Goal: Task Accomplishment & Management: Complete application form

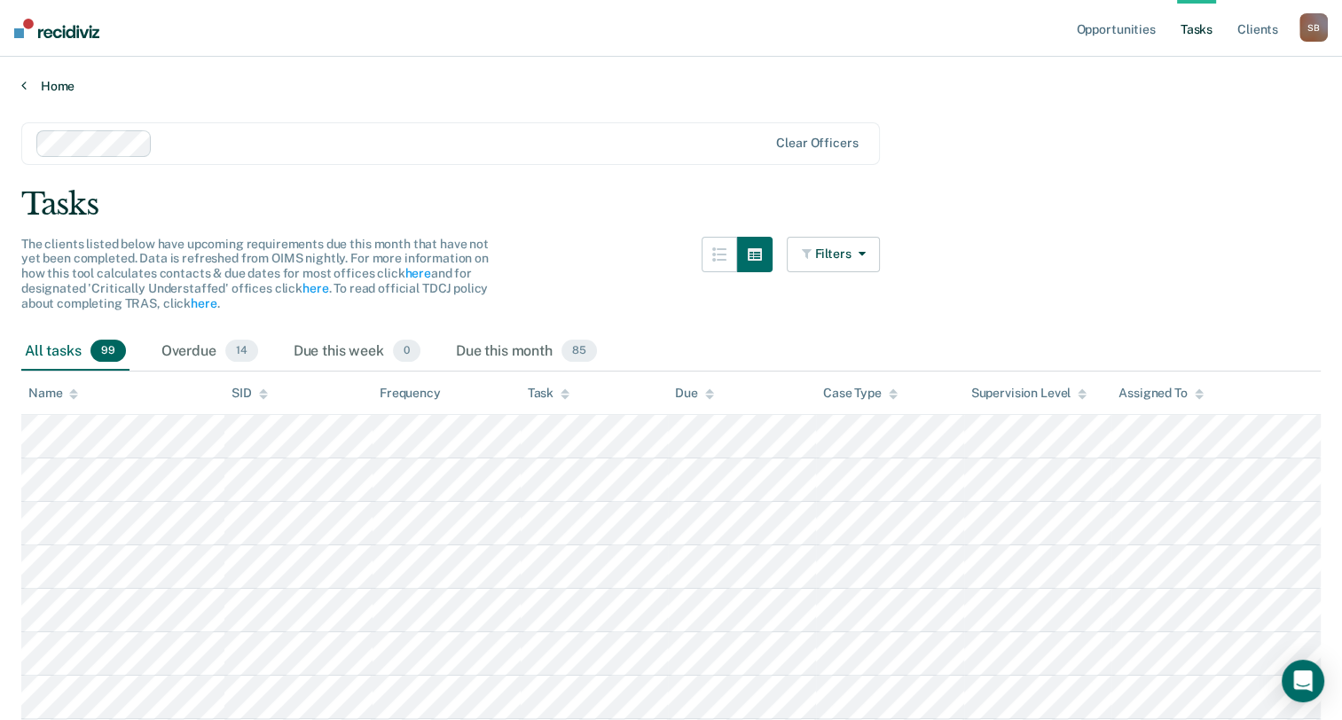
click at [60, 78] on link "Home" at bounding box center [671, 86] width 1300 height 16
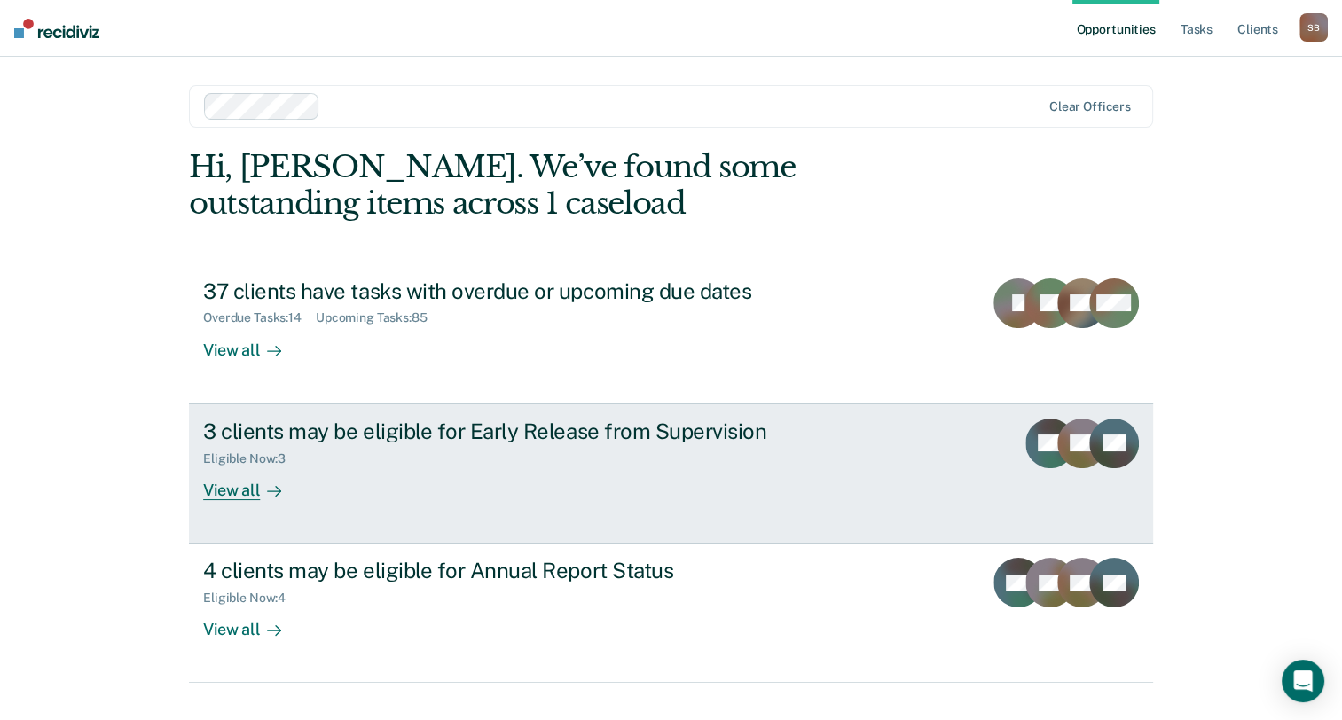
click at [229, 492] on div "View all" at bounding box center [252, 483] width 99 height 35
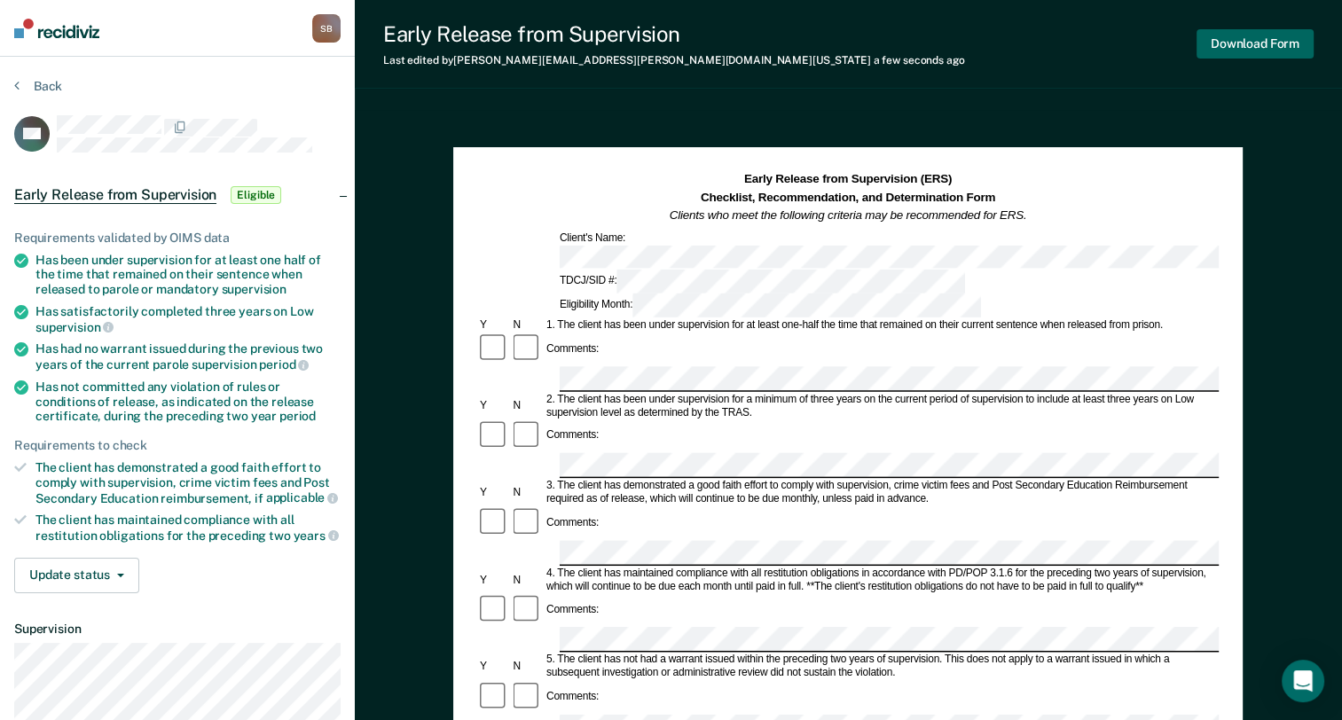
click at [1285, 43] on button "Download Form" at bounding box center [1255, 43] width 117 height 29
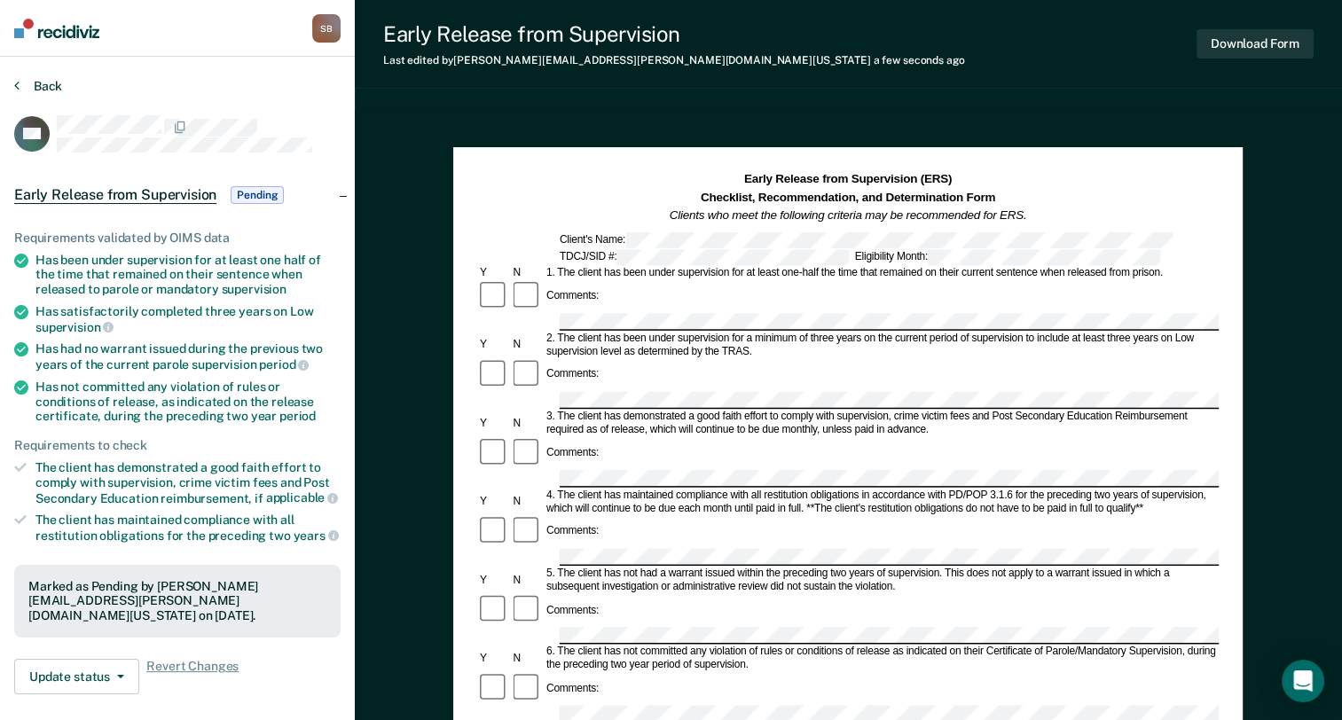
click at [34, 90] on button "Back" at bounding box center [38, 86] width 48 height 16
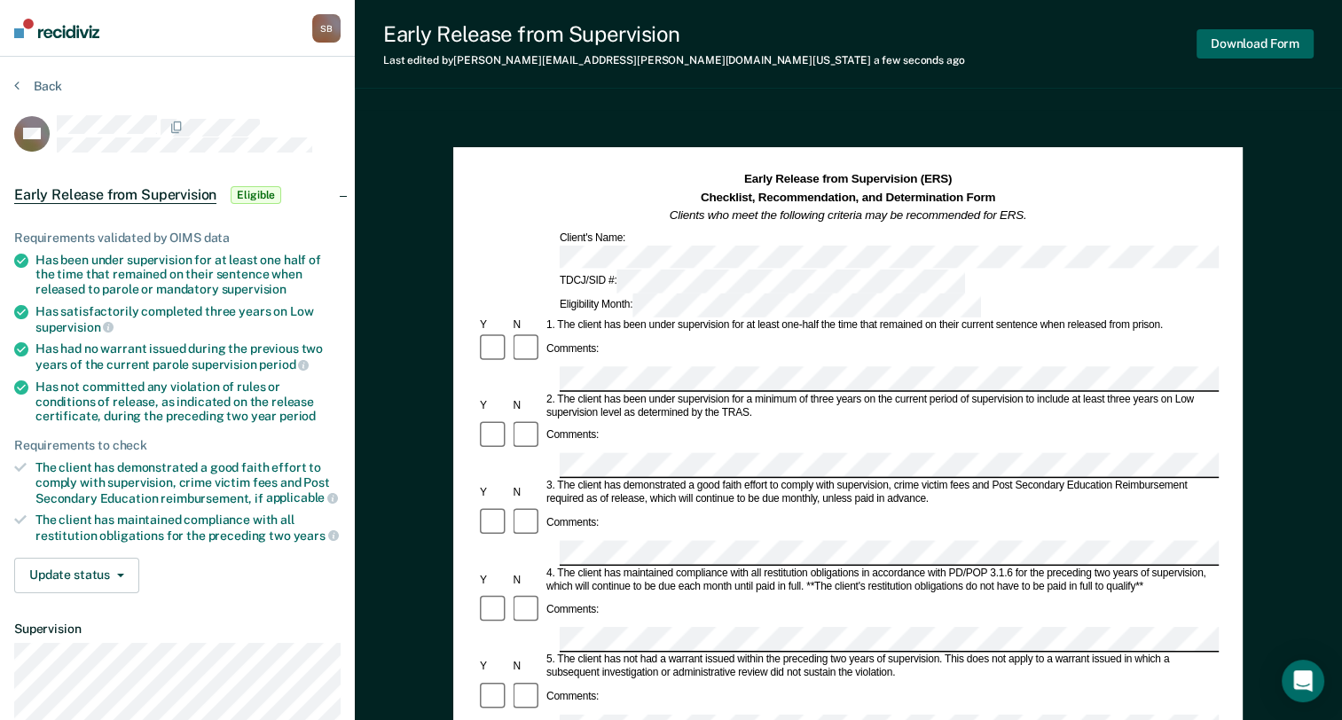
click at [1239, 58] on button "Download Form" at bounding box center [1255, 43] width 117 height 29
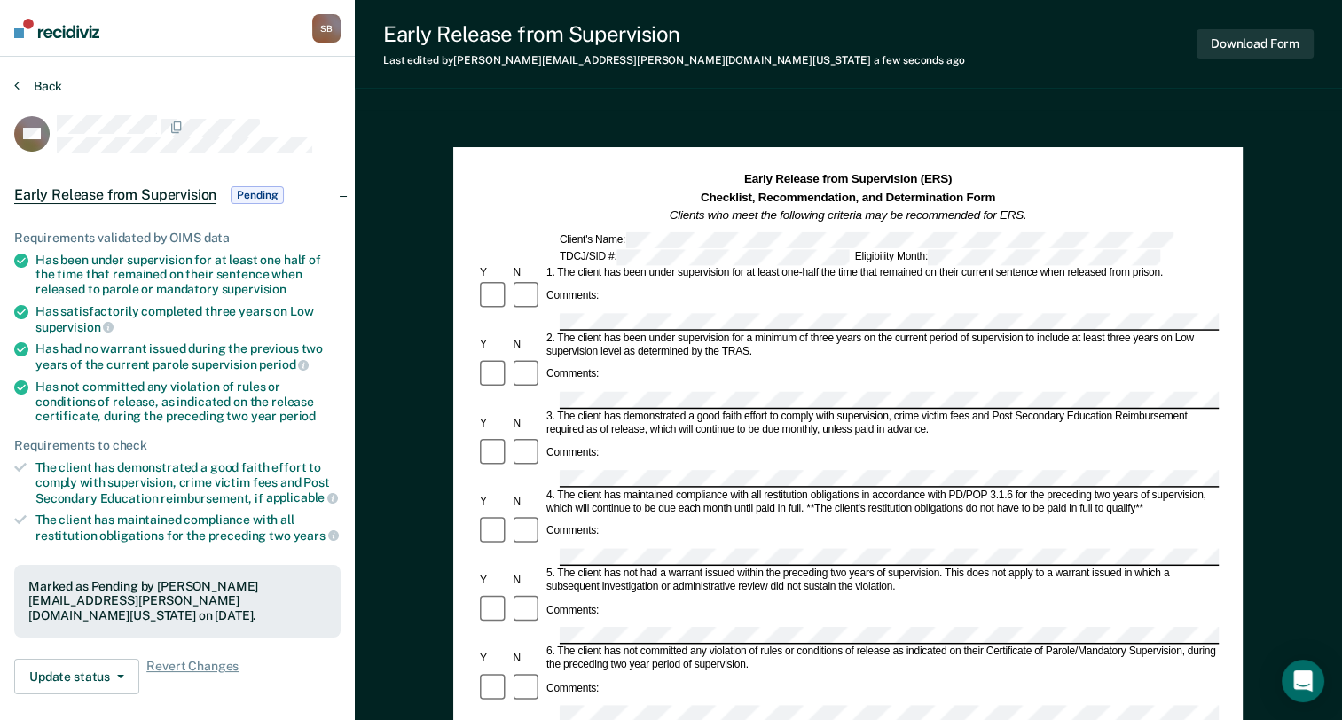
click at [21, 91] on button "Back" at bounding box center [38, 86] width 48 height 16
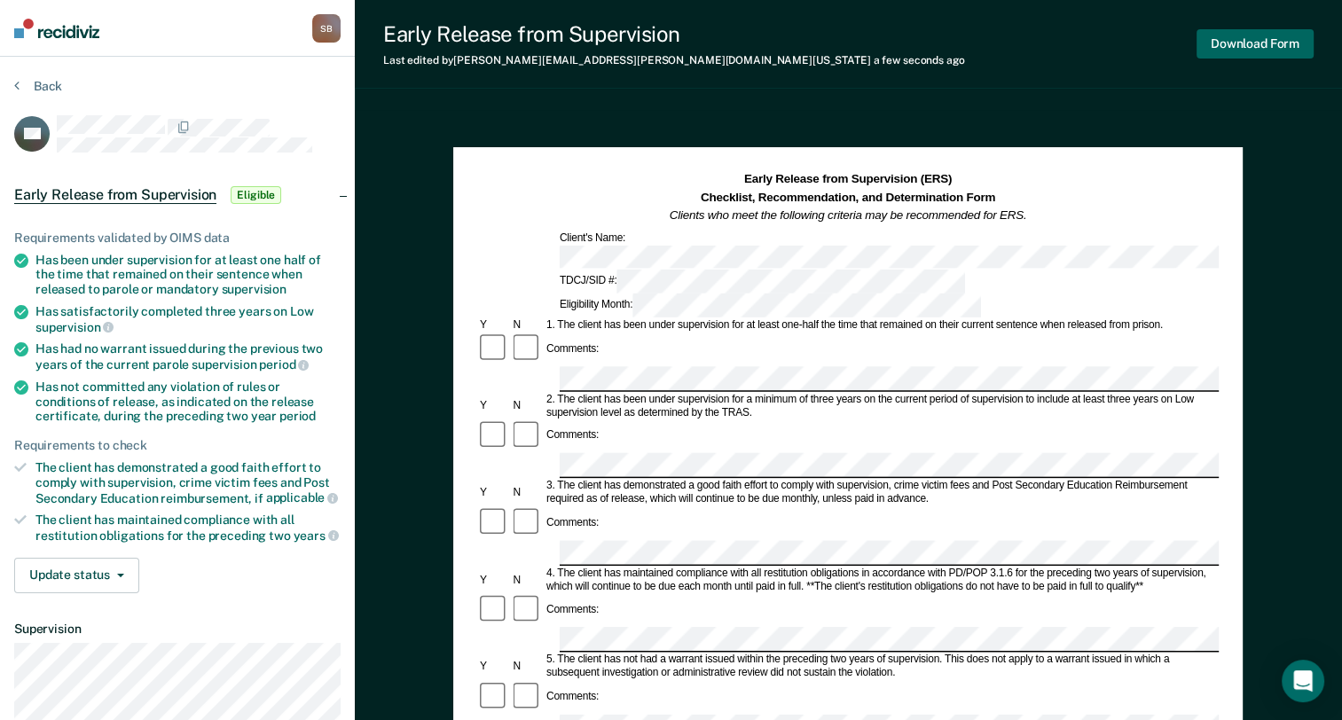
click at [1249, 51] on button "Download Form" at bounding box center [1255, 43] width 117 height 29
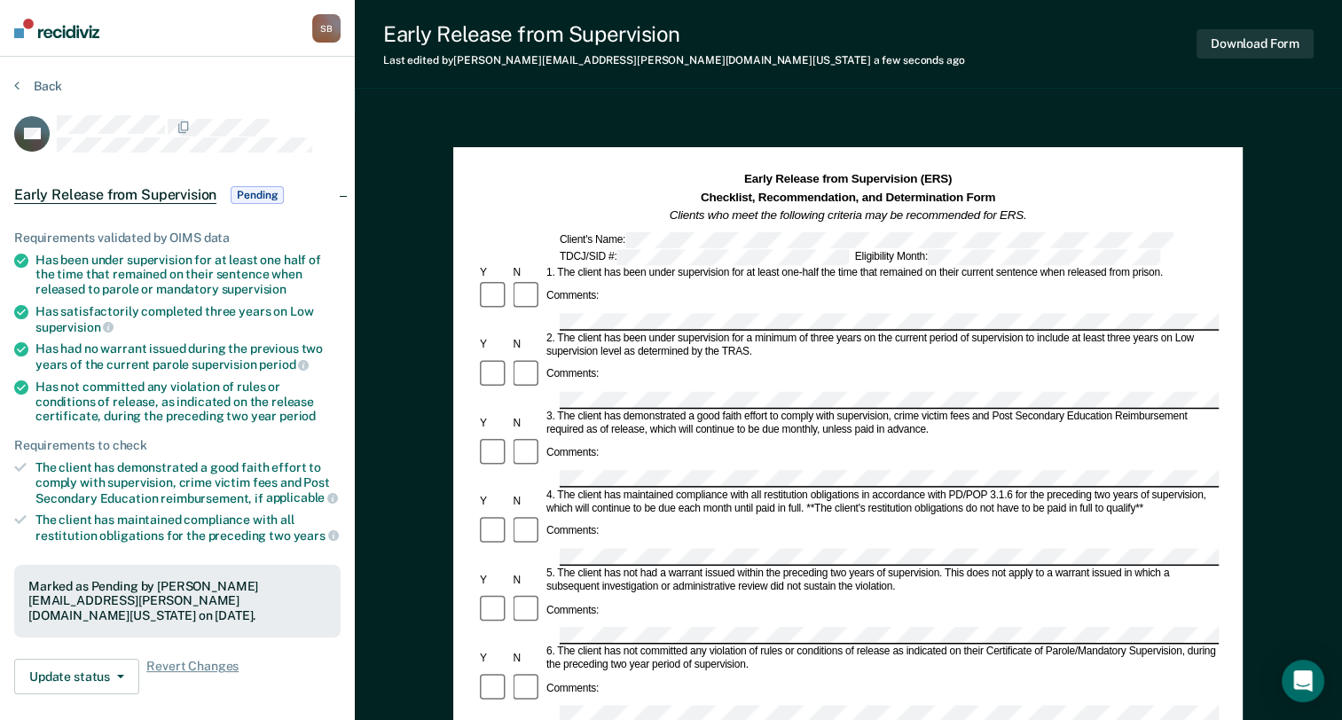
click at [47, 76] on section "Back SG Early Release from Supervision Pending Requirements validated by OIMS d…" at bounding box center [177, 538] width 355 height 963
click at [49, 78] on button "Back" at bounding box center [38, 86] width 48 height 16
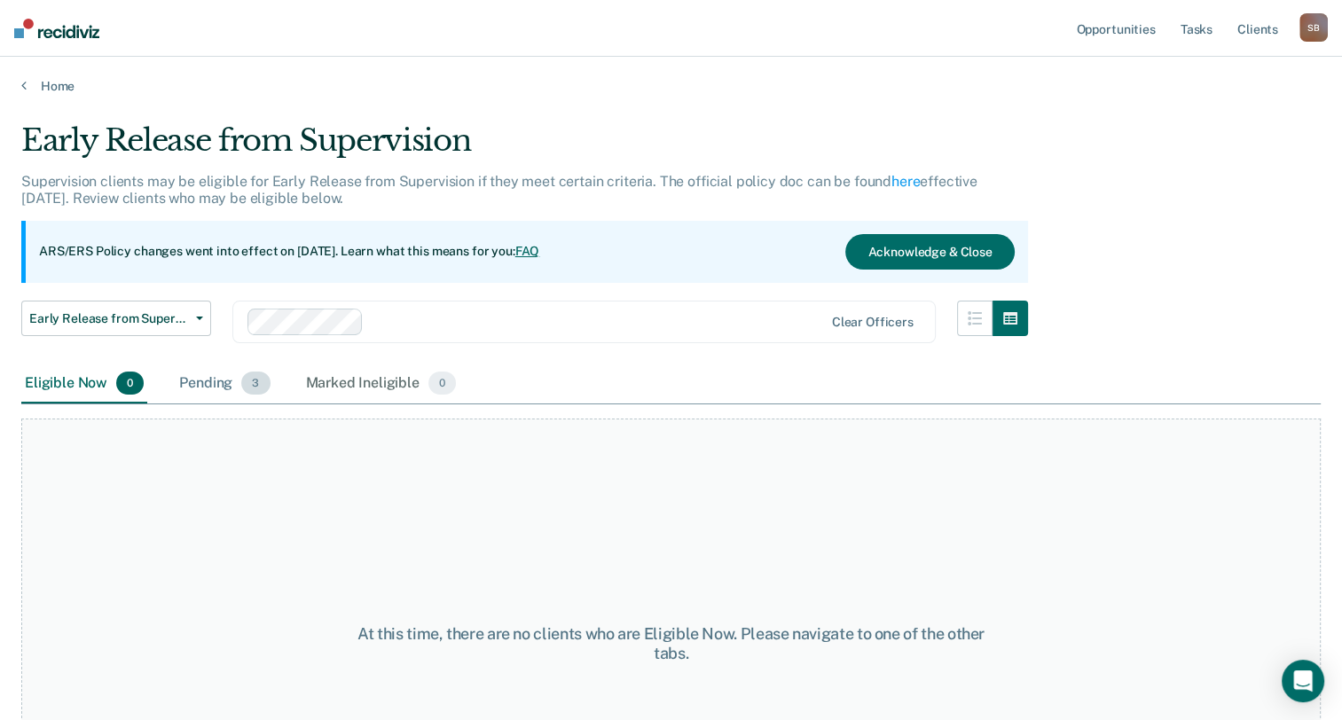
click at [209, 388] on div "Pending 3" at bounding box center [225, 384] width 98 height 39
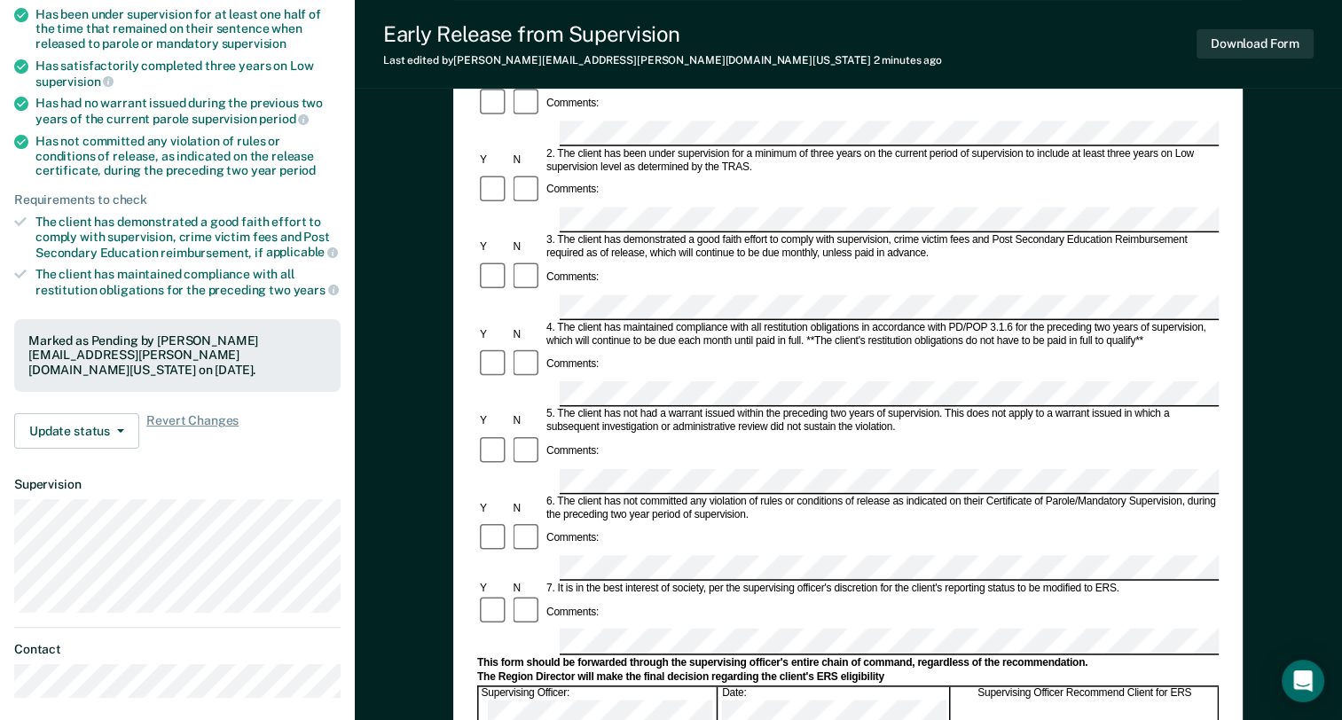
scroll to position [239, 0]
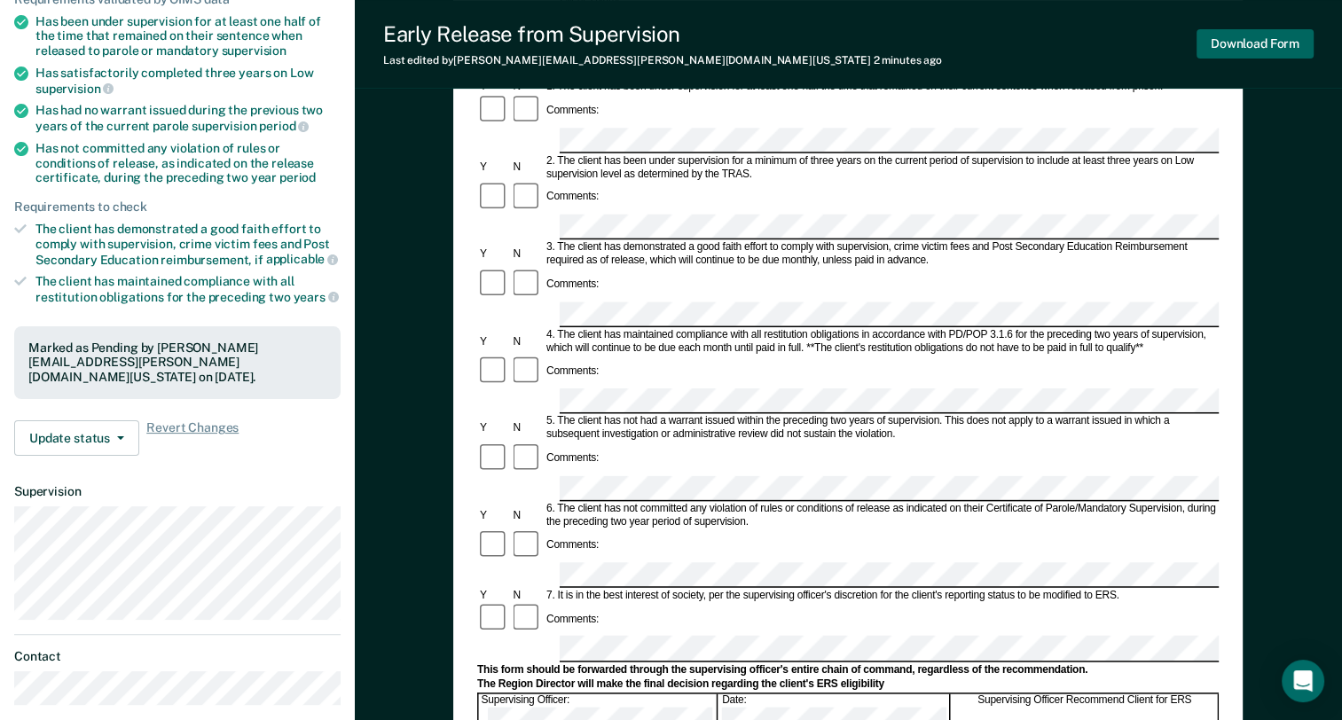
click at [1232, 46] on button "Download Form" at bounding box center [1255, 43] width 117 height 29
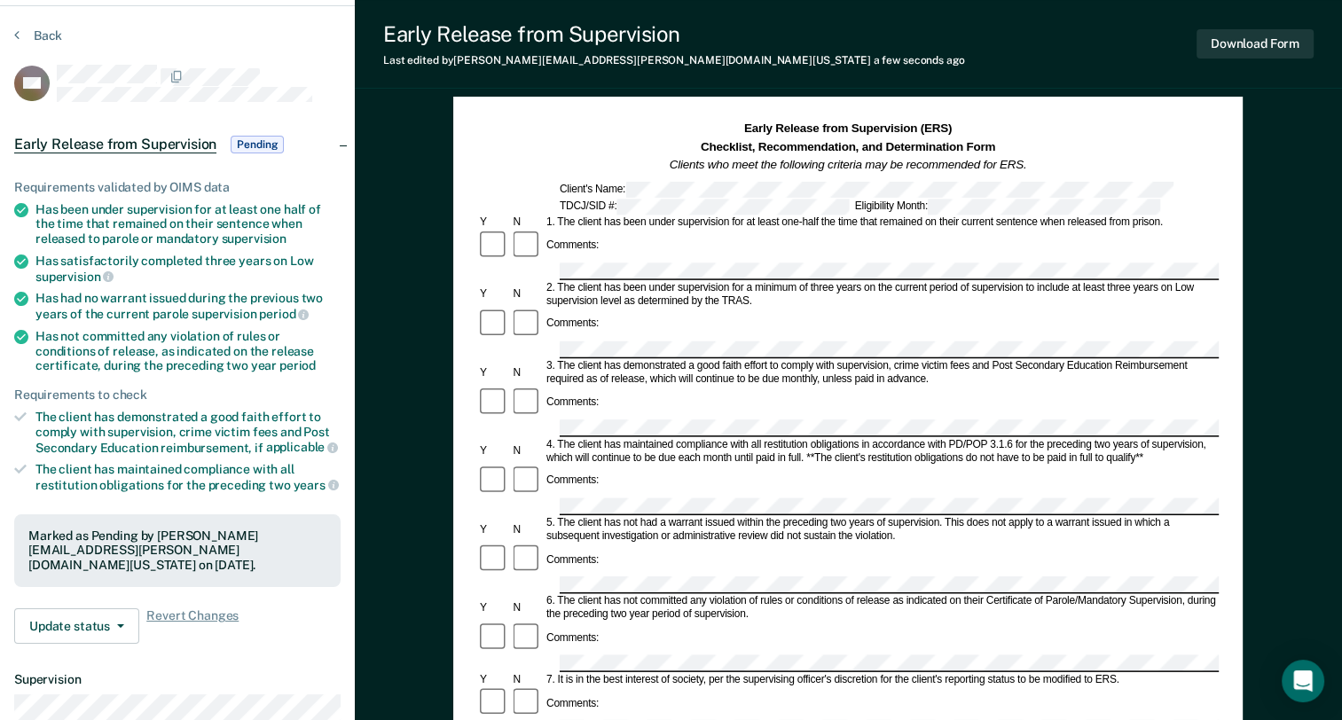
scroll to position [0, 0]
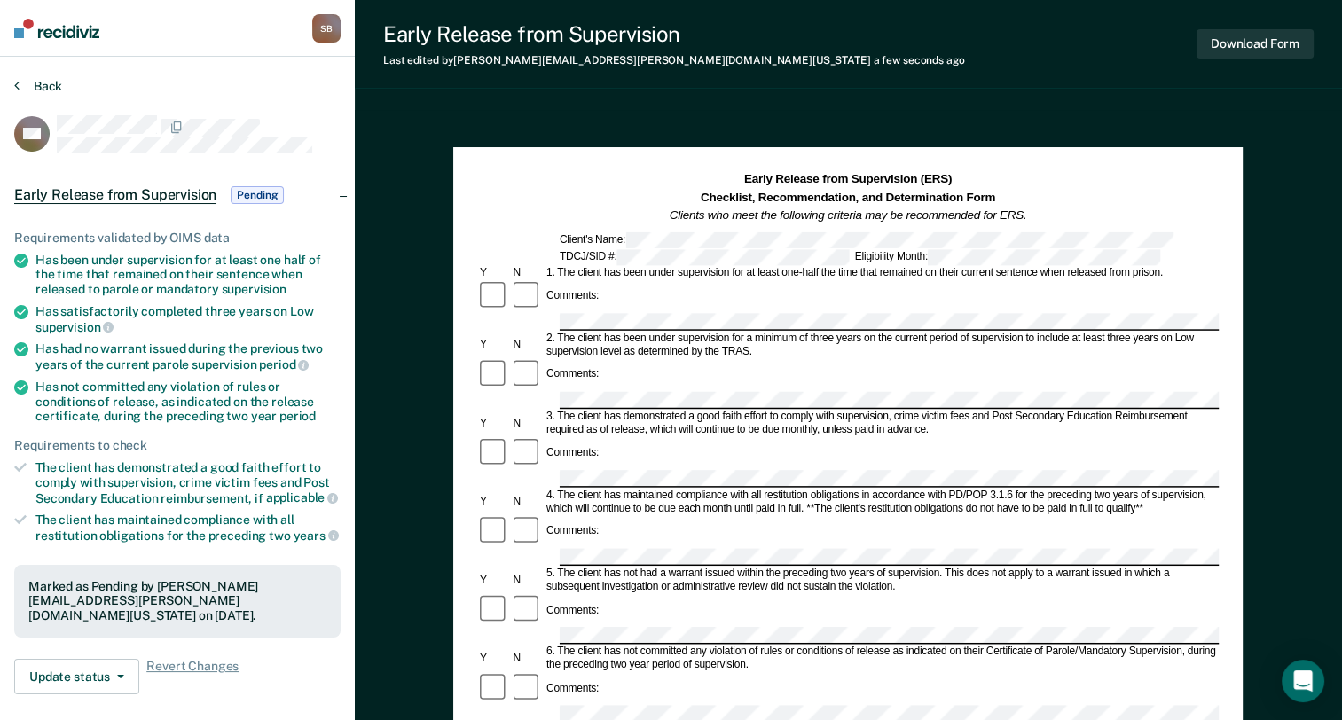
click at [30, 78] on button "Back" at bounding box center [38, 86] width 48 height 16
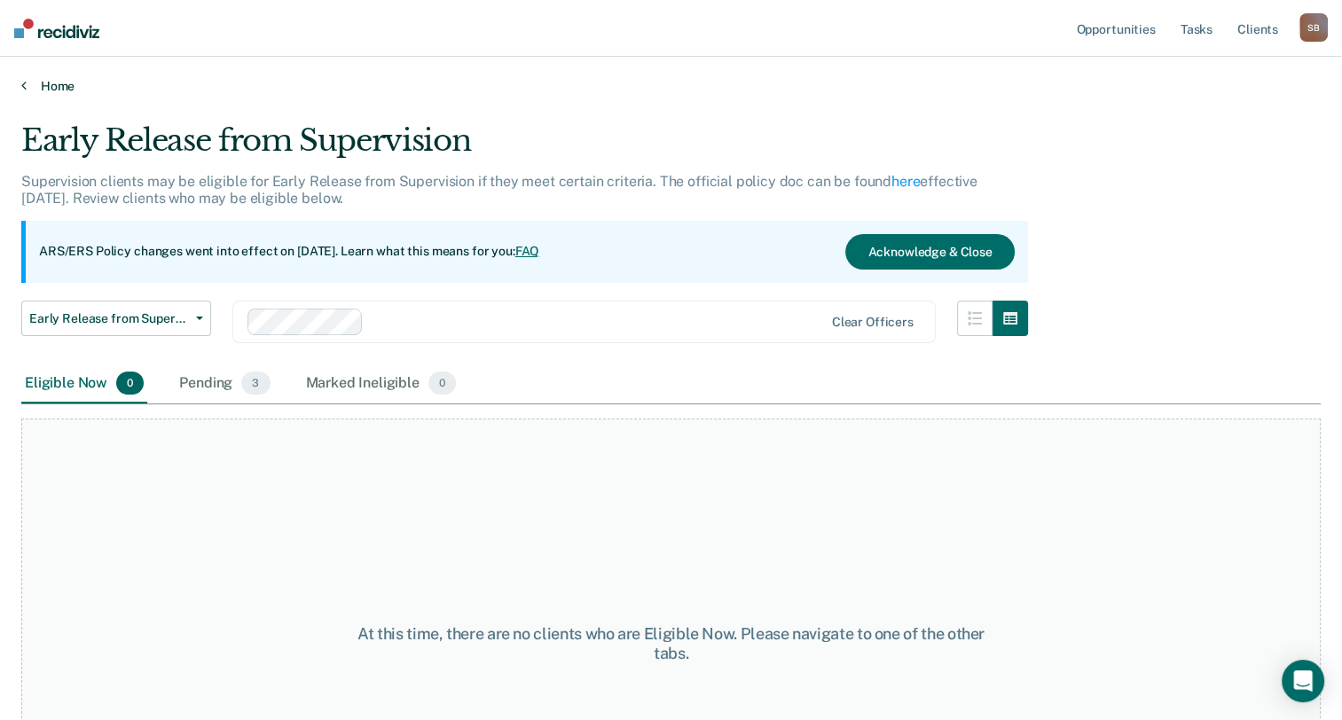
click at [56, 92] on div "Opportunities Tasks Client s [PERSON_NAME] S B Profile How it works Log Out Hom…" at bounding box center [671, 360] width 1342 height 720
click at [60, 85] on link "Home" at bounding box center [671, 86] width 1300 height 16
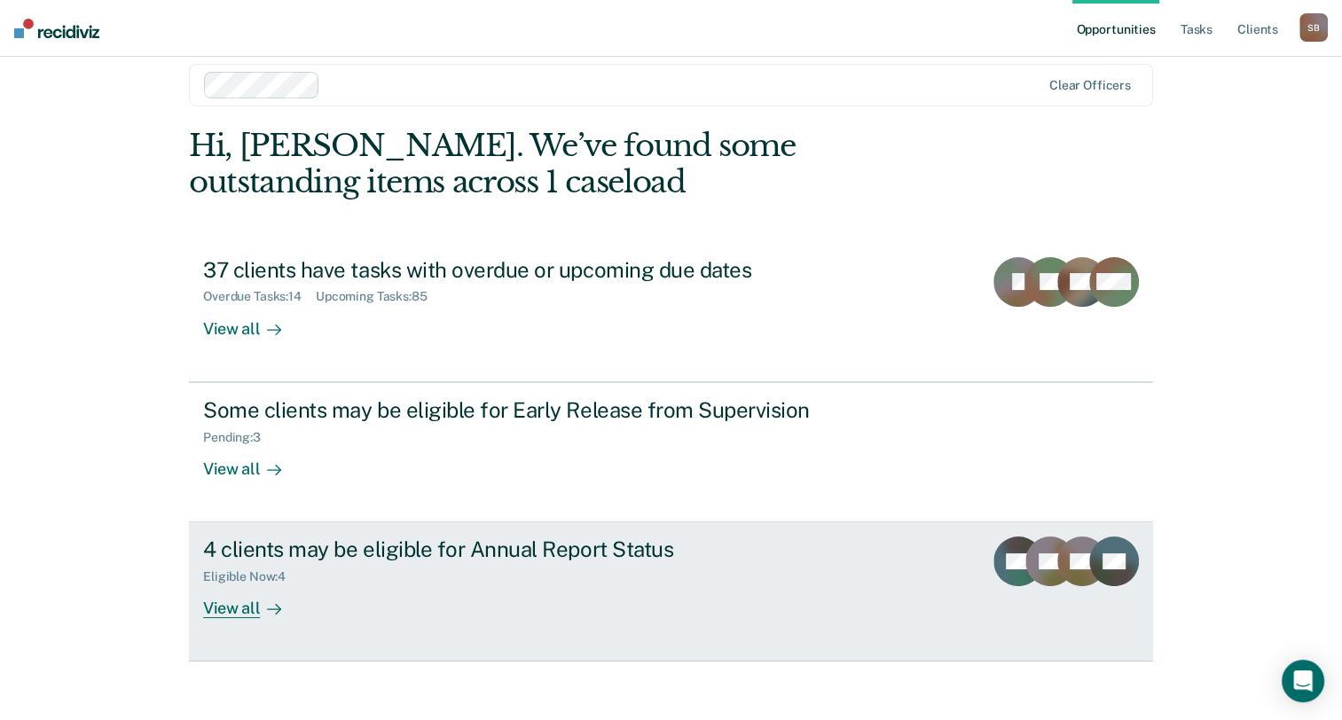
scroll to position [33, 0]
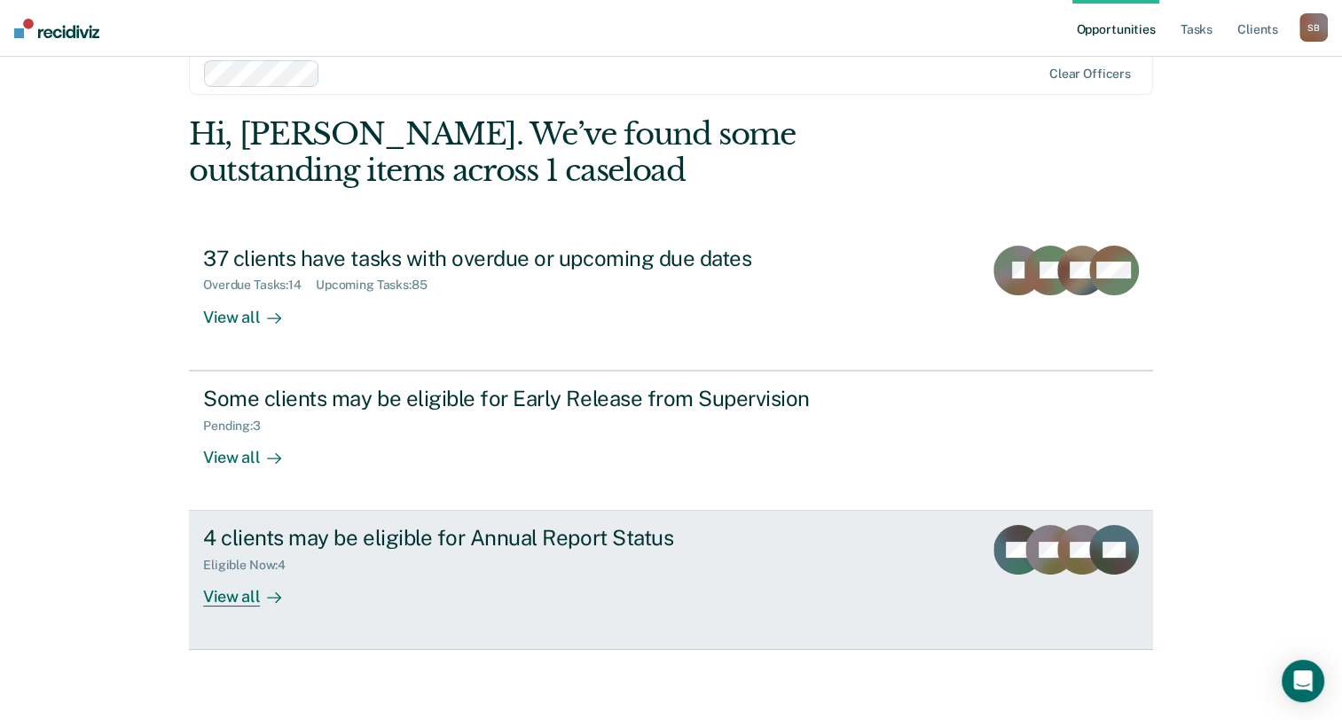
click at [224, 596] on div "View all" at bounding box center [252, 590] width 99 height 35
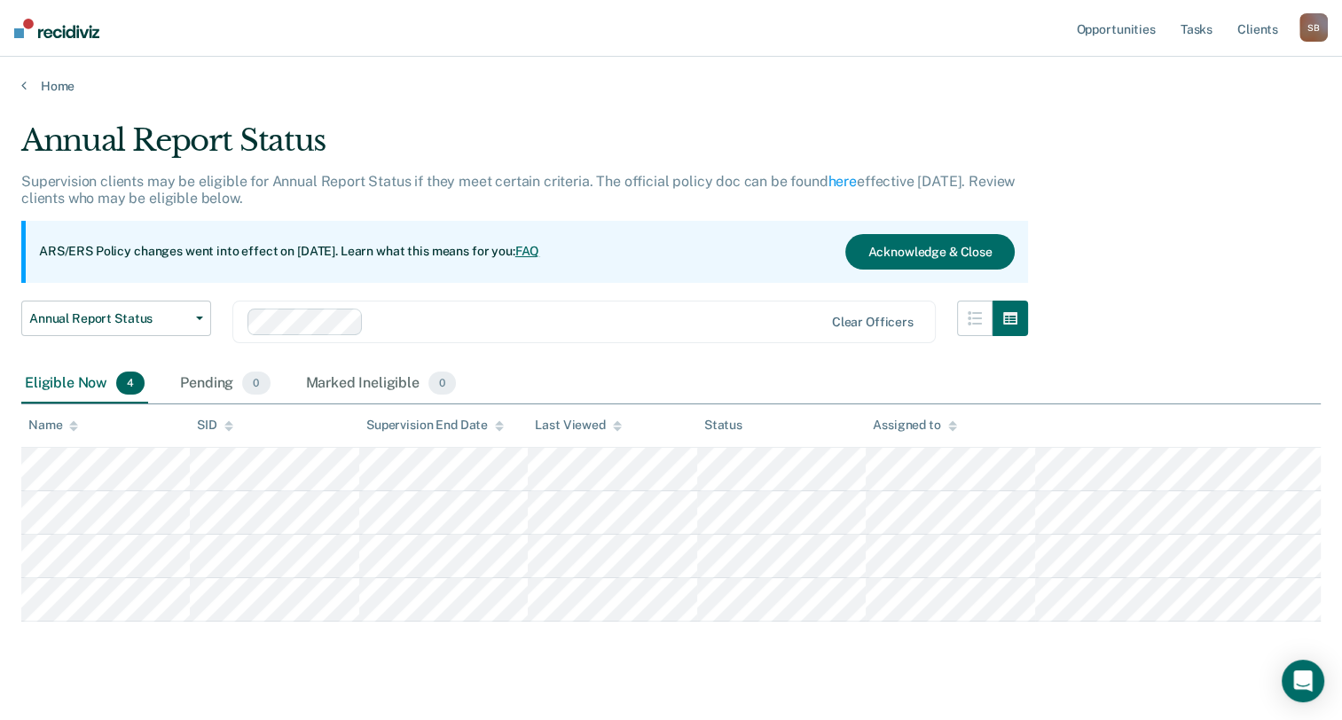
click at [51, 77] on div "Home" at bounding box center [671, 75] width 1342 height 37
click at [53, 89] on link "Home" at bounding box center [671, 86] width 1300 height 16
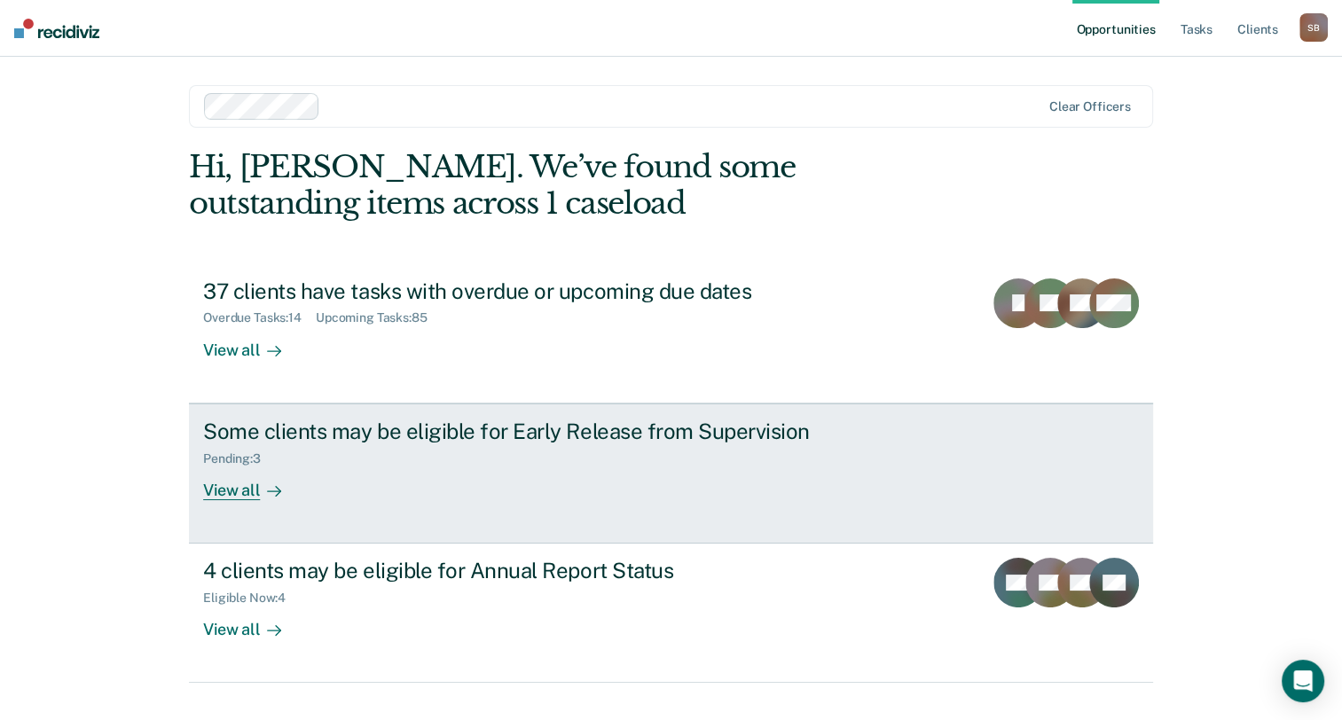
click at [241, 490] on div "View all" at bounding box center [252, 483] width 99 height 35
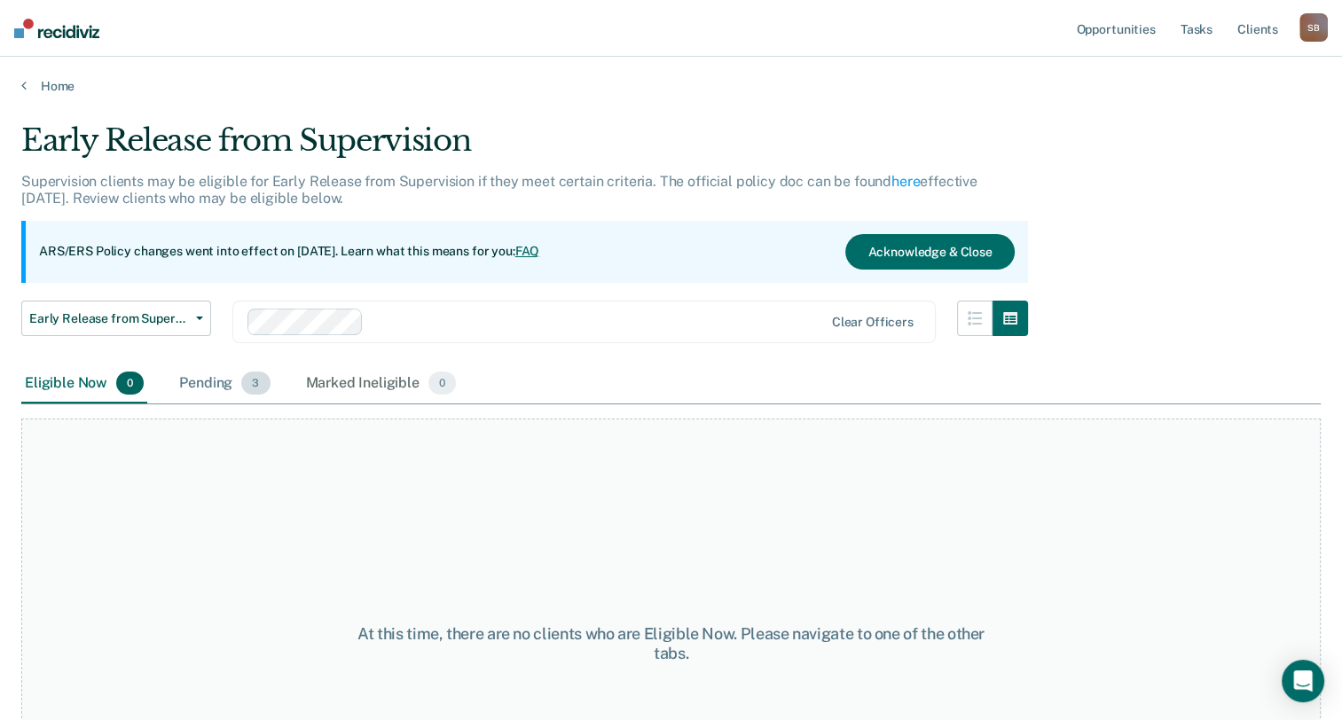
click at [223, 385] on div "Pending 3" at bounding box center [225, 384] width 98 height 39
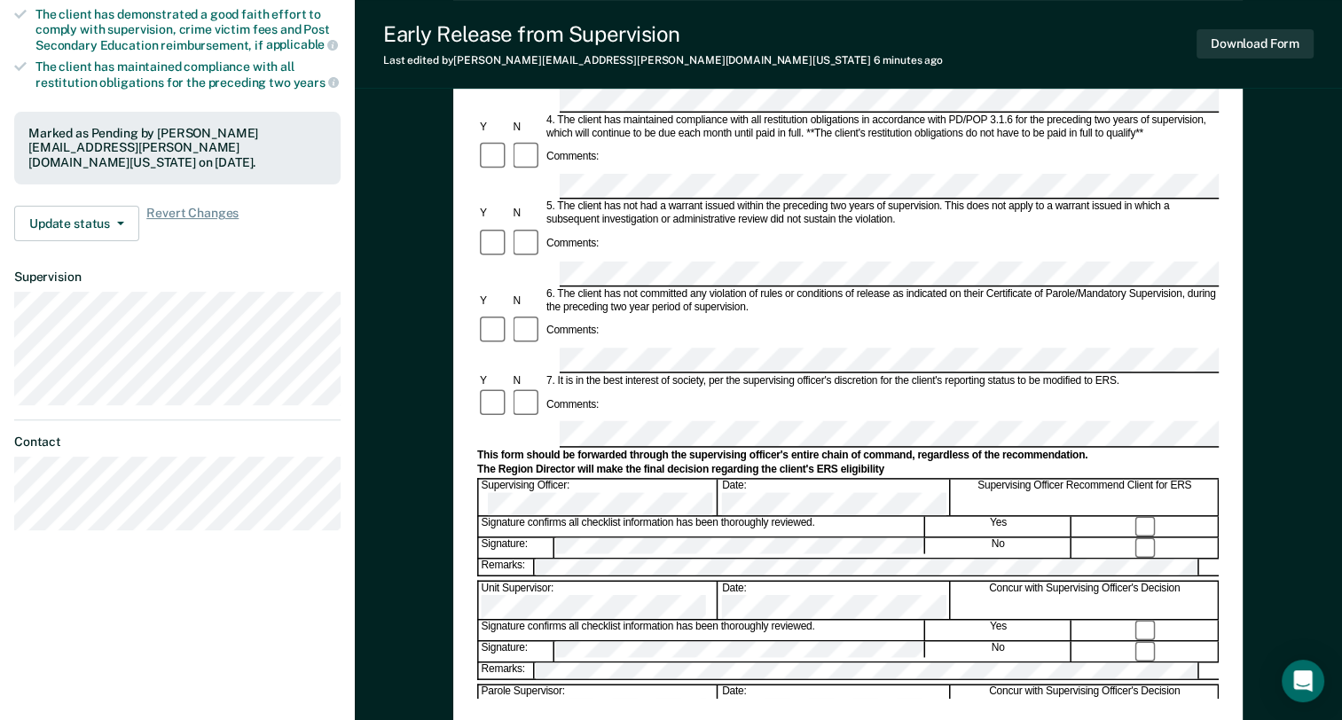
scroll to position [355, 0]
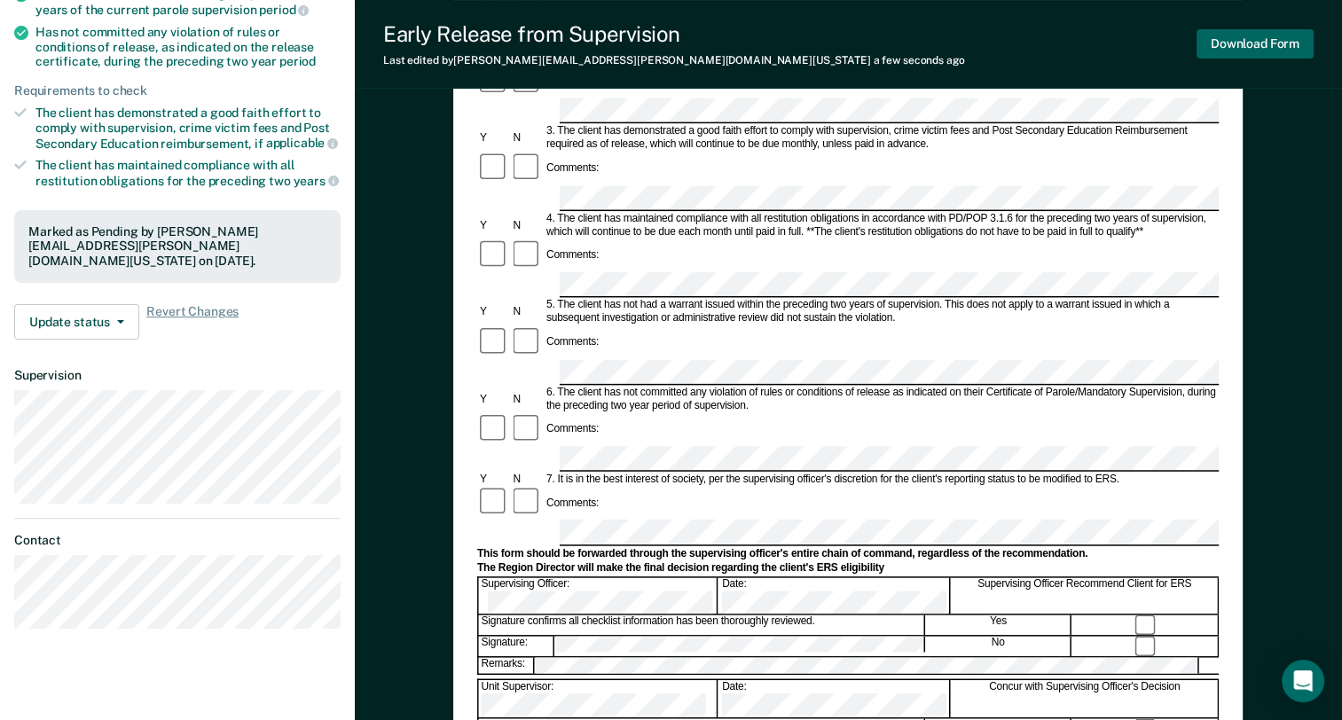
click at [1231, 54] on button "Download Form" at bounding box center [1255, 43] width 117 height 29
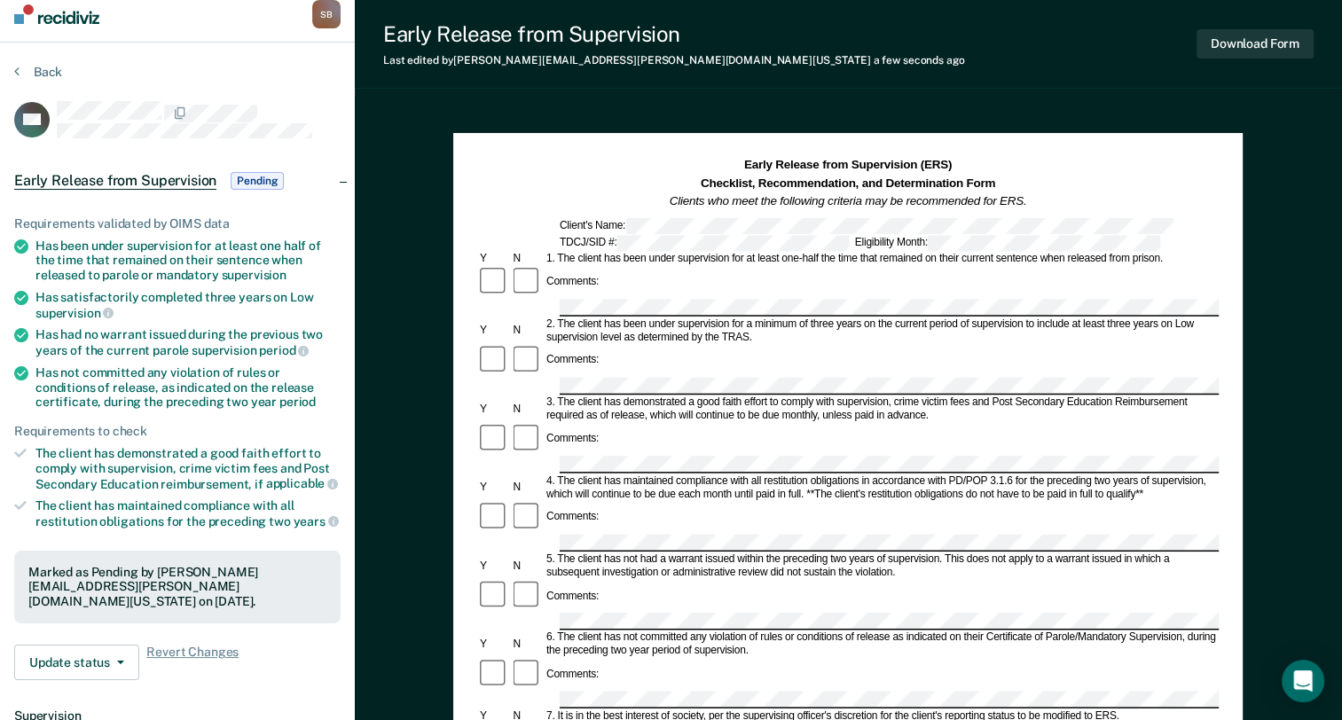
scroll to position [0, 0]
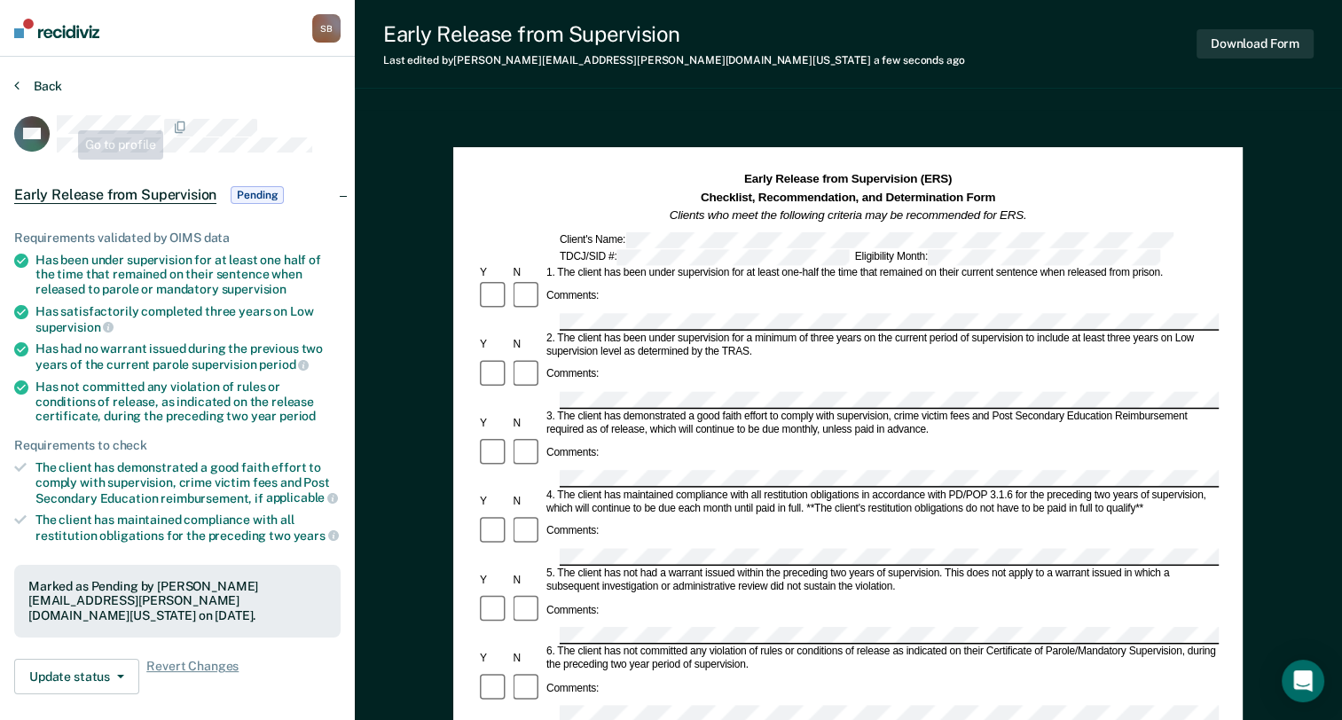
click at [49, 79] on button "Back" at bounding box center [38, 86] width 48 height 16
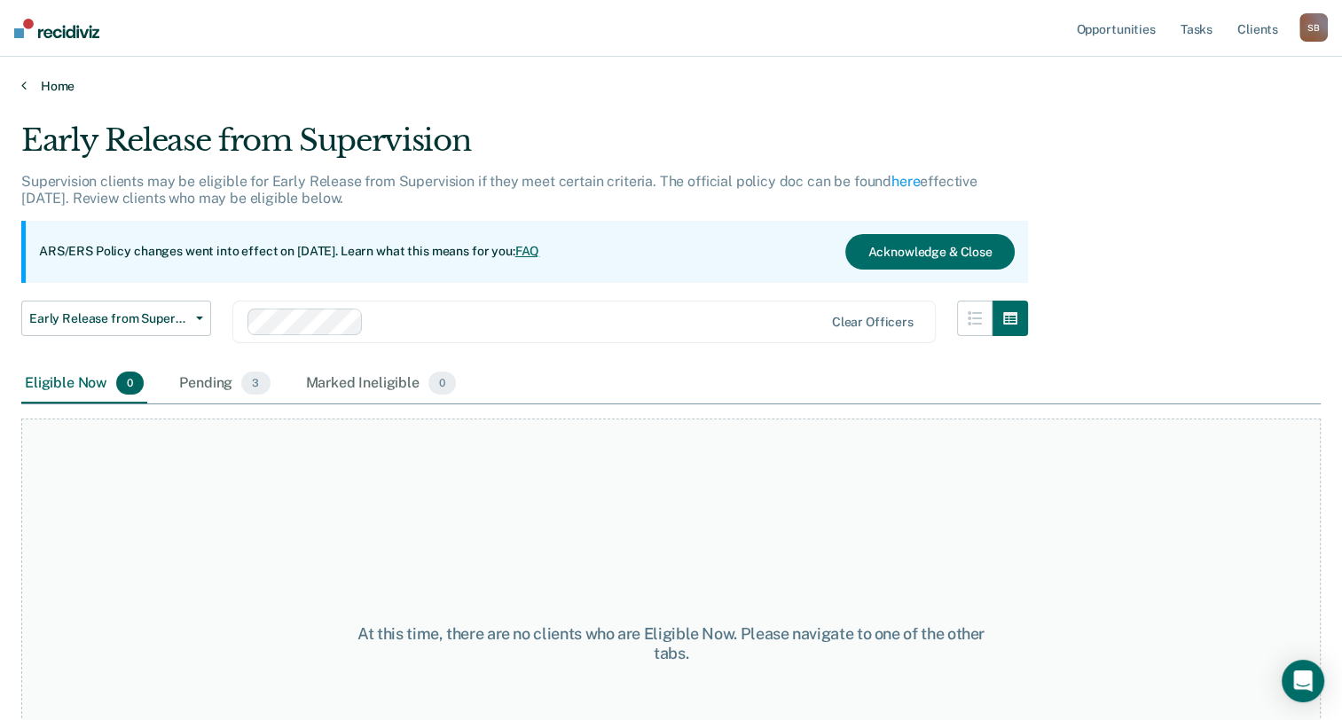
click at [63, 89] on link "Home" at bounding box center [671, 86] width 1300 height 16
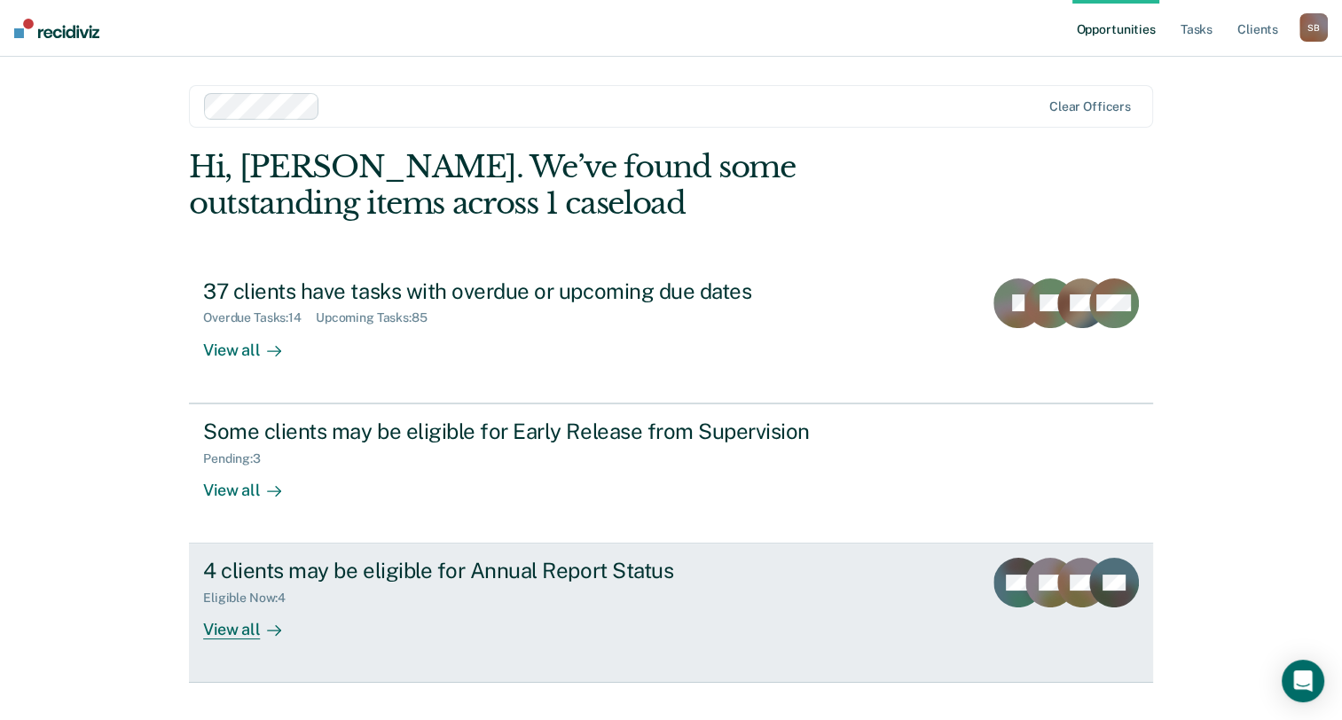
click at [451, 572] on div "4 clients may be eligible for Annual Report Status" at bounding box center [514, 571] width 623 height 26
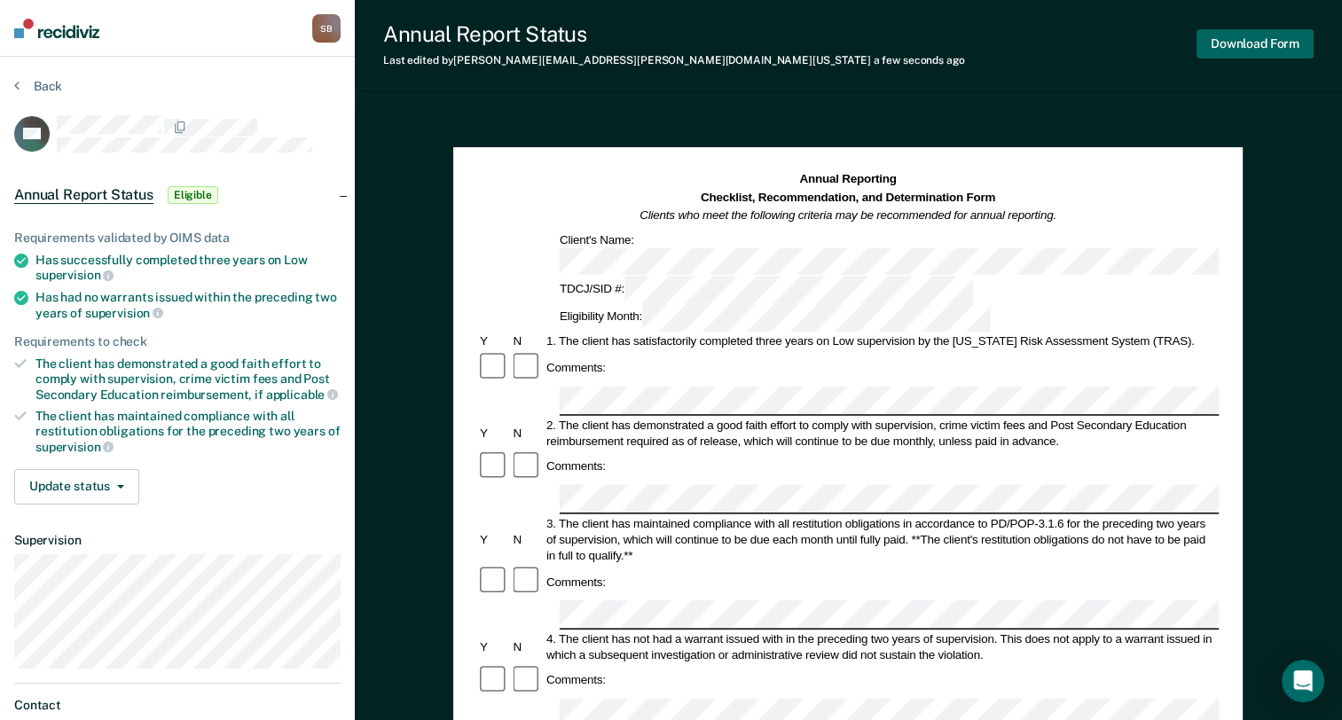
click at [1282, 45] on button "Download Form" at bounding box center [1255, 43] width 117 height 29
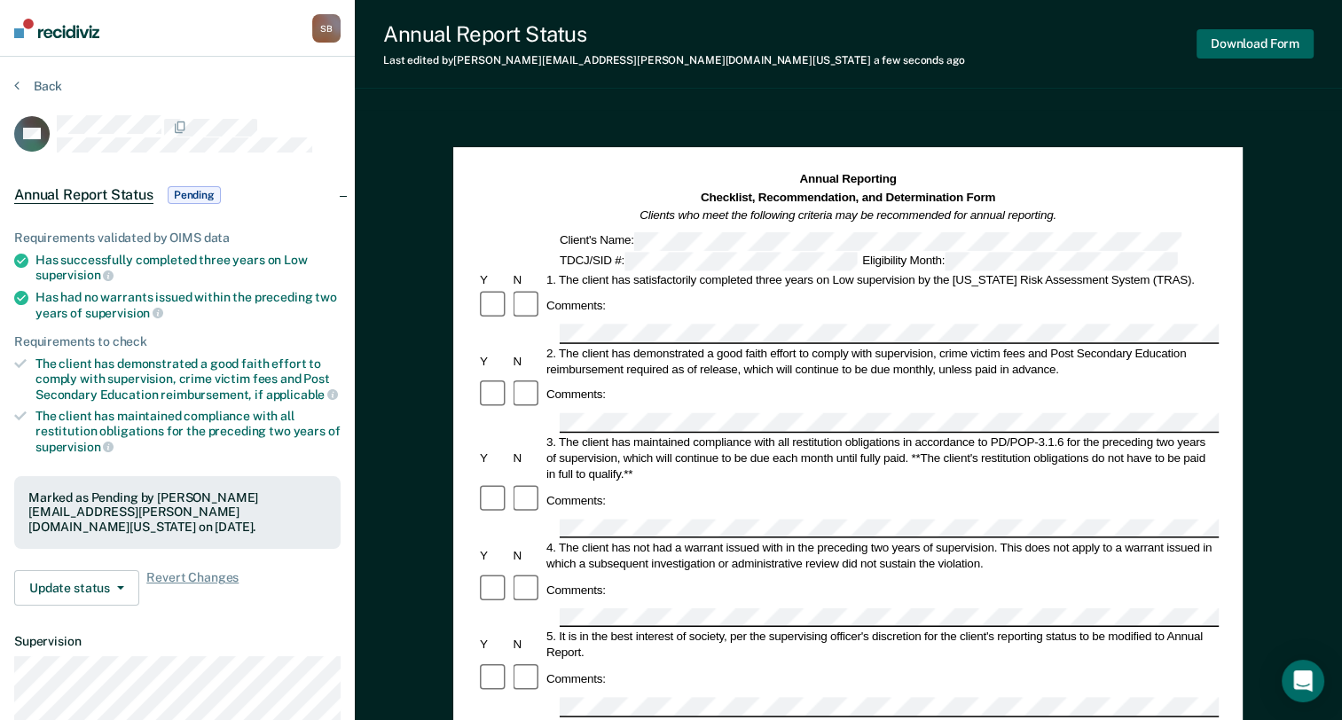
click at [1249, 51] on button "Download Form" at bounding box center [1255, 43] width 117 height 29
click at [39, 84] on button "Back" at bounding box center [38, 86] width 48 height 16
